Goal: Task Accomplishment & Management: Use online tool/utility

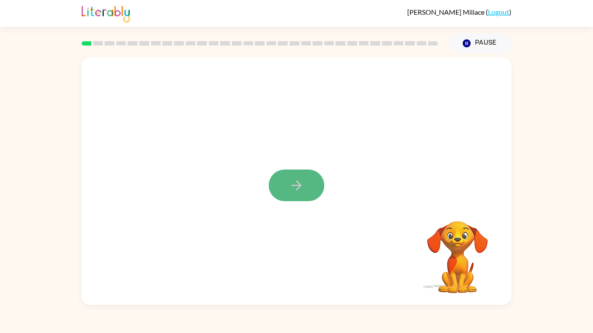
click at [302, 186] on icon "button" at bounding box center [296, 185] width 15 height 15
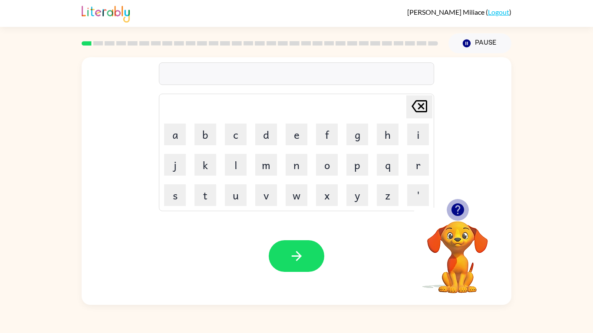
click at [459, 211] on icon "button" at bounding box center [457, 210] width 13 height 13
click at [199, 143] on button "b" at bounding box center [205, 135] width 22 height 22
click at [214, 139] on button "b" at bounding box center [205, 135] width 22 height 22
click at [411, 97] on icon "[PERSON_NAME] last character input" at bounding box center [419, 106] width 21 height 21
click at [324, 167] on button "o" at bounding box center [327, 165] width 22 height 22
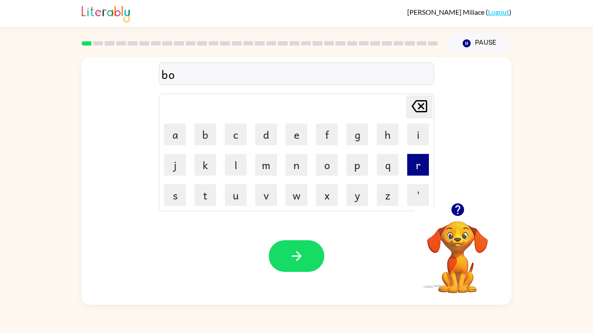
click at [417, 161] on button "r" at bounding box center [418, 165] width 22 height 22
click at [261, 137] on button "d" at bounding box center [266, 135] width 22 height 22
click at [423, 165] on button "r" at bounding box center [418, 165] width 22 height 22
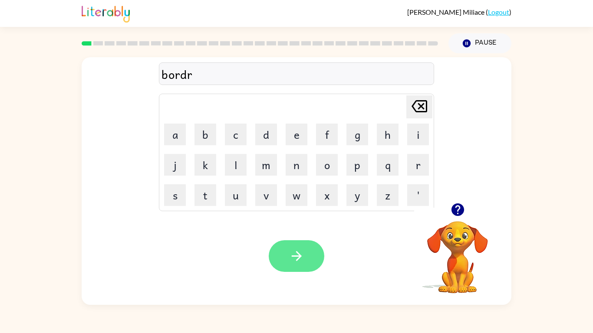
click at [294, 258] on icon "button" at bounding box center [296, 256] width 15 height 15
click at [458, 209] on icon "button" at bounding box center [457, 210] width 13 height 13
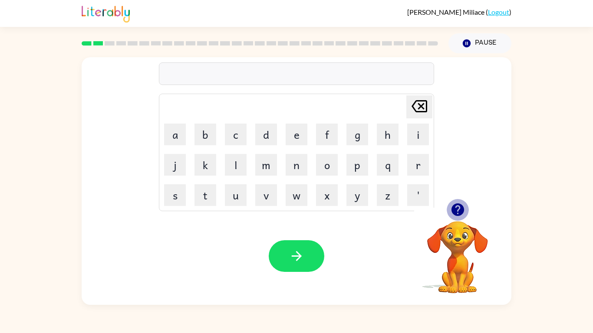
click at [458, 209] on icon "button" at bounding box center [457, 210] width 13 height 13
click at [414, 170] on button "r" at bounding box center [418, 165] width 22 height 22
click at [175, 133] on button "a" at bounding box center [175, 135] width 22 height 22
click at [234, 199] on button "u" at bounding box center [236, 195] width 22 height 22
click at [417, 108] on icon "[PERSON_NAME] last character input" at bounding box center [419, 106] width 21 height 21
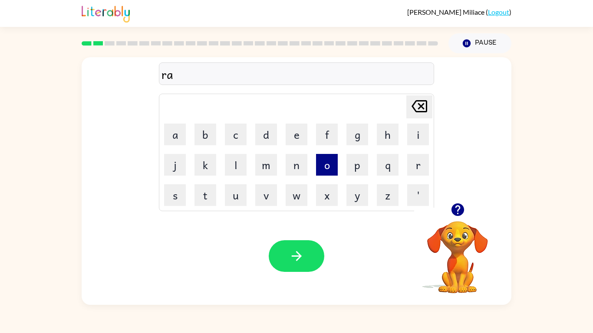
click at [332, 157] on button "o" at bounding box center [327, 165] width 22 height 22
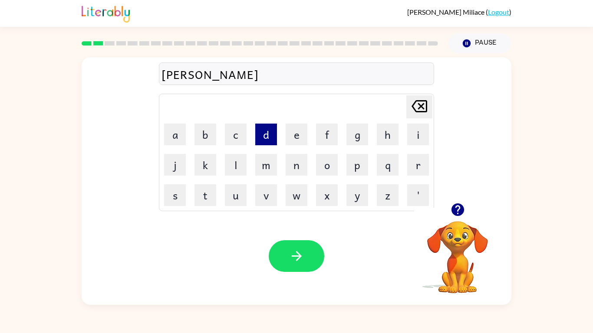
click at [265, 132] on button "d" at bounding box center [266, 135] width 22 height 22
click at [423, 100] on icon at bounding box center [419, 106] width 16 height 12
click at [424, 100] on icon "[PERSON_NAME] last character input" at bounding box center [419, 106] width 21 height 21
click at [275, 134] on button "d" at bounding box center [266, 135] width 22 height 22
click at [417, 103] on icon "[PERSON_NAME] last character input" at bounding box center [419, 106] width 21 height 21
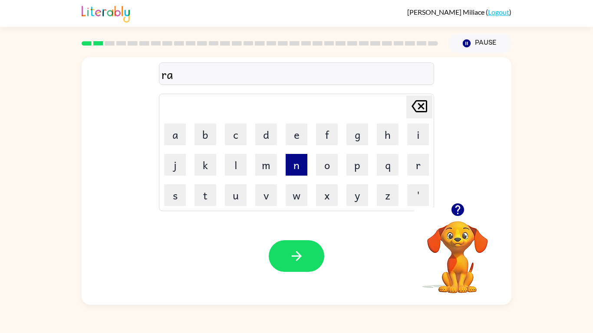
click at [295, 169] on button "n" at bounding box center [297, 165] width 22 height 22
click at [265, 141] on button "d" at bounding box center [266, 135] width 22 height 22
click at [410, 100] on icon "[PERSON_NAME] last character input" at bounding box center [419, 106] width 21 height 21
click at [269, 138] on button "d" at bounding box center [266, 135] width 22 height 22
click at [415, 200] on div at bounding box center [457, 210] width 87 height 22
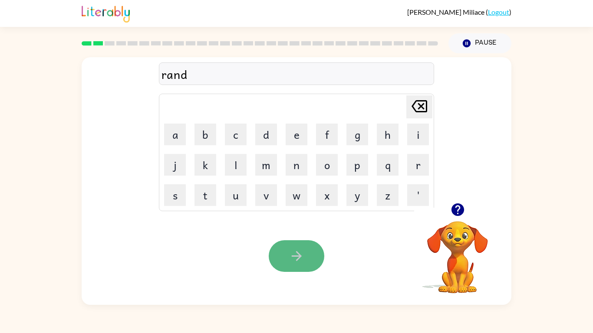
click at [285, 255] on button "button" at bounding box center [297, 256] width 56 height 32
click at [454, 214] on icon "button" at bounding box center [457, 210] width 13 height 13
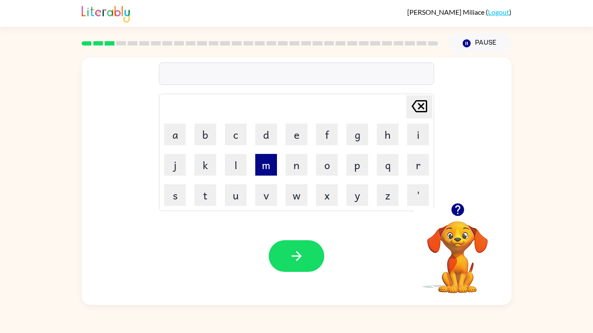
click at [266, 163] on button "m" at bounding box center [266, 165] width 22 height 22
click at [530, 42] on div "[PERSON_NAME] ( Logout ) Pause Pause m Delete Delete last character input a b c…" at bounding box center [296, 166] width 593 height 333
click at [243, 200] on button "u" at bounding box center [236, 195] width 22 height 22
click at [245, 154] on button "l" at bounding box center [236, 165] width 22 height 22
click at [168, 202] on button "s" at bounding box center [175, 195] width 22 height 22
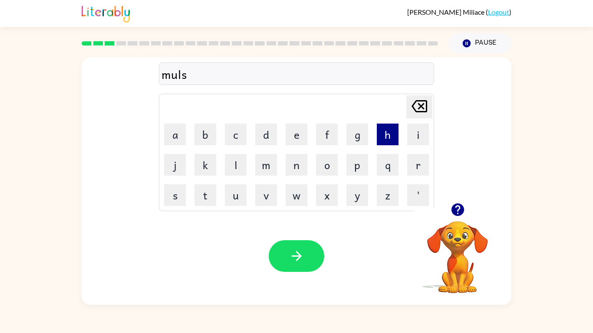
click at [396, 134] on button "h" at bounding box center [388, 135] width 22 height 22
click at [417, 105] on icon "[PERSON_NAME] last character input" at bounding box center [419, 106] width 21 height 21
click at [416, 104] on icon "[PERSON_NAME] last character input" at bounding box center [419, 106] width 21 height 21
click at [311, 138] on table "[PERSON_NAME] last character input a b c d e f g h i j k l m n o p q r s t u v …" at bounding box center [296, 152] width 274 height 117
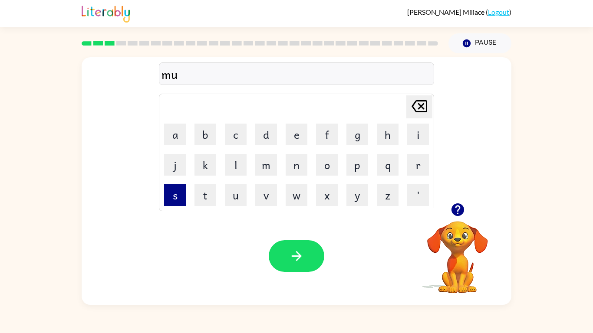
click at [173, 189] on button "s" at bounding box center [175, 195] width 22 height 22
click at [377, 138] on button "h" at bounding box center [388, 135] width 22 height 22
click at [289, 141] on button "e" at bounding box center [297, 135] width 22 height 22
click at [293, 169] on button "n" at bounding box center [297, 165] width 22 height 22
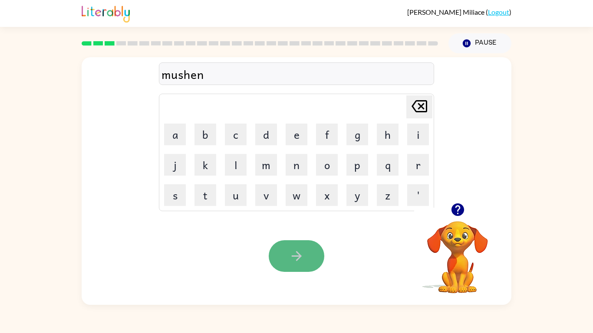
click at [303, 243] on button "button" at bounding box center [297, 256] width 56 height 32
